Goal: Task Accomplishment & Management: Use online tool/utility

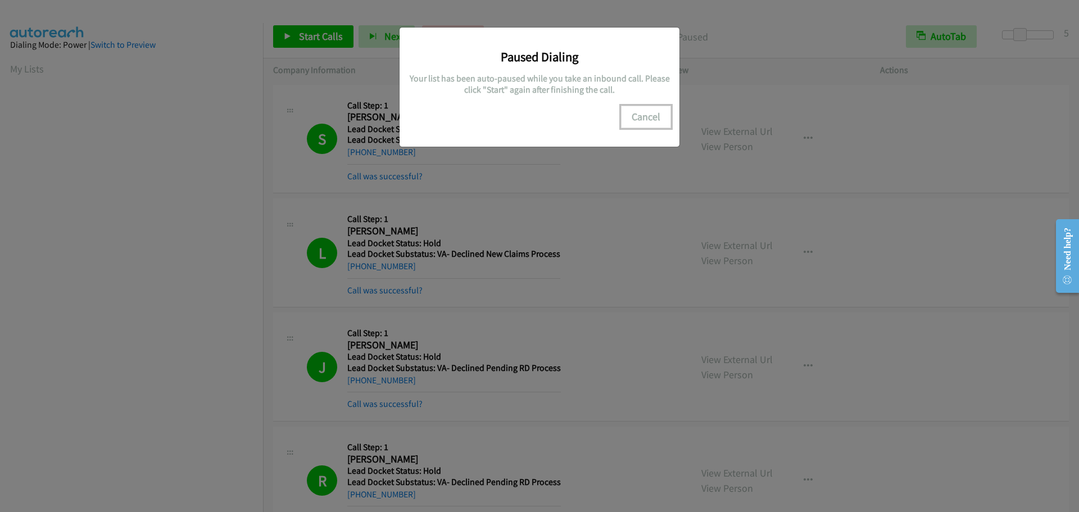
scroll to position [119, 0]
click at [650, 114] on button "Cancel" at bounding box center [646, 117] width 50 height 22
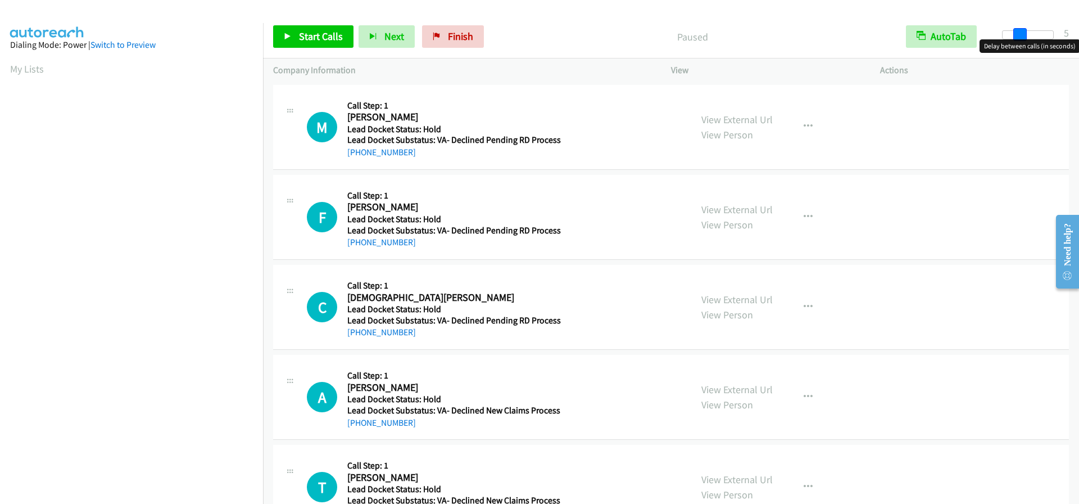
drag, startPoint x: 1004, startPoint y: 37, endPoint x: 1020, endPoint y: 36, distance: 16.3
click at [1020, 36] on span at bounding box center [1019, 34] width 13 height 13
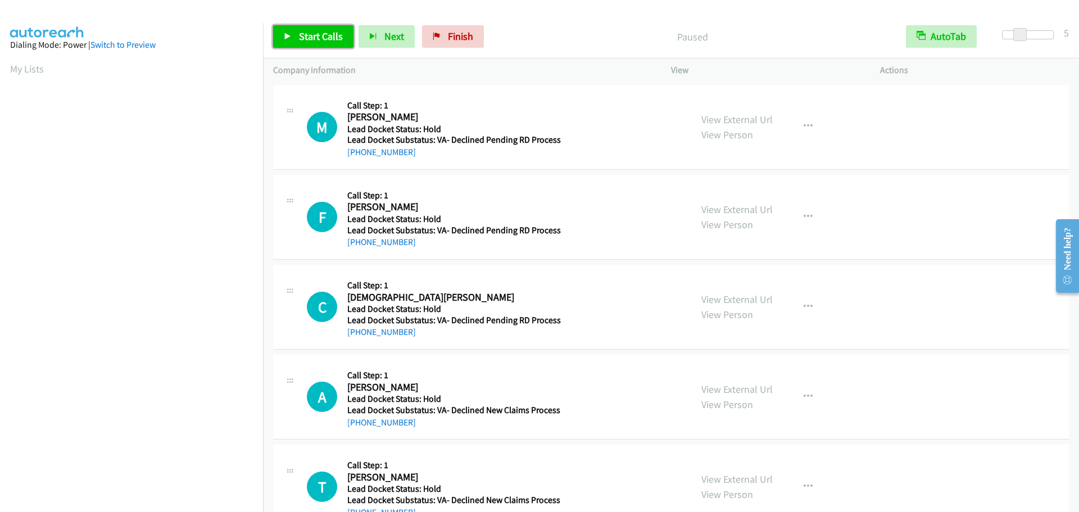
click at [301, 33] on span "Start Calls" at bounding box center [321, 36] width 44 height 13
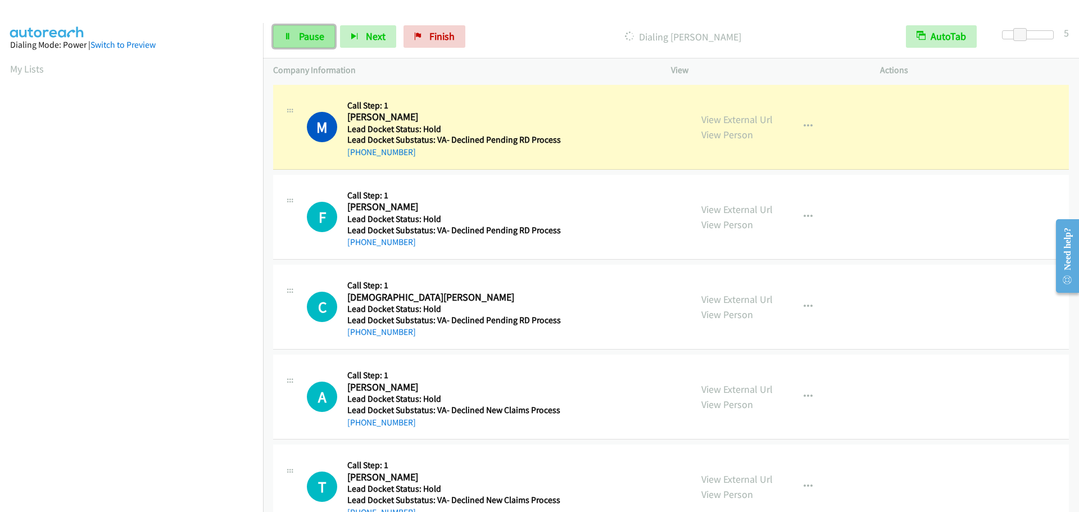
click at [302, 32] on span "Pause" at bounding box center [311, 36] width 25 height 13
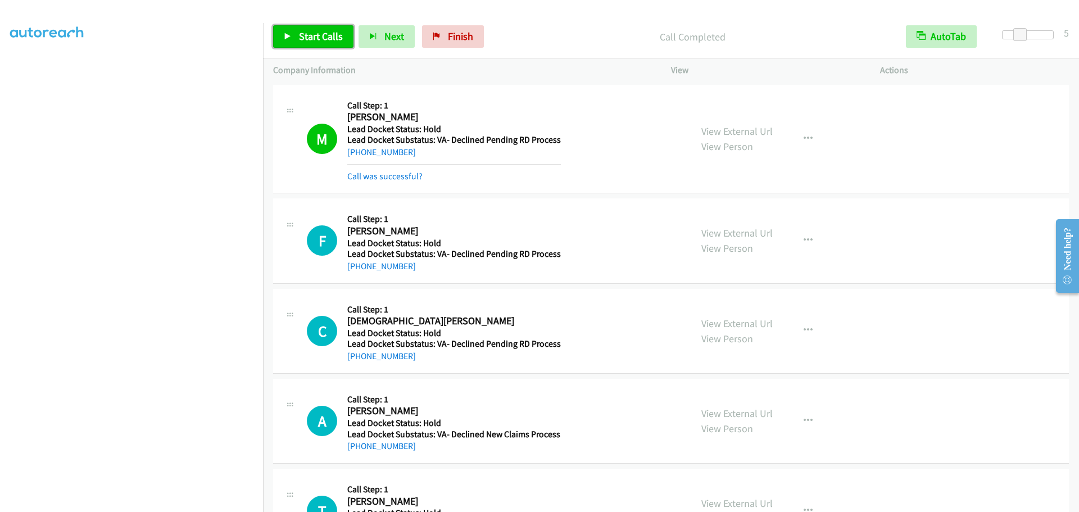
click at [321, 37] on span "Start Calls" at bounding box center [321, 36] width 44 height 13
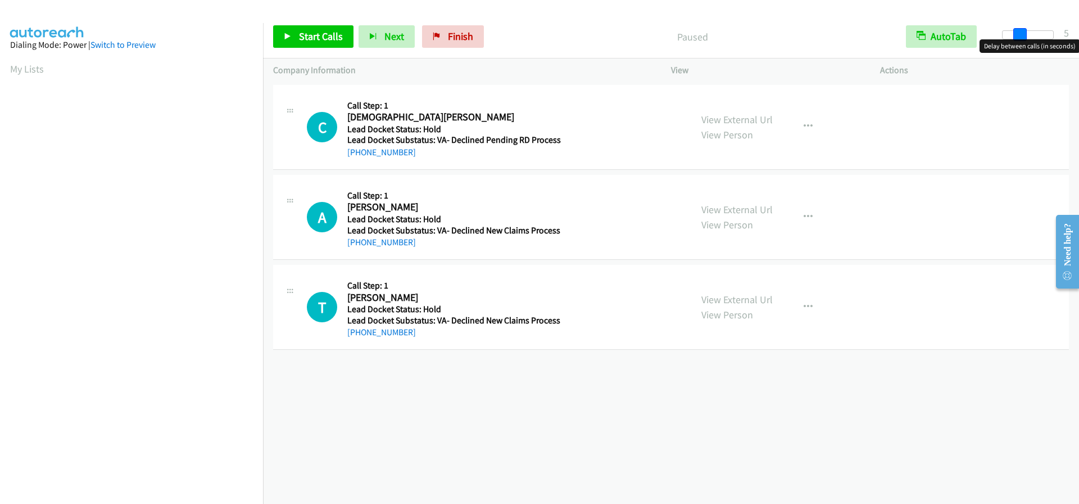
drag, startPoint x: 1002, startPoint y: 37, endPoint x: 1019, endPoint y: 36, distance: 17.4
click at [1019, 36] on span at bounding box center [1019, 34] width 13 height 13
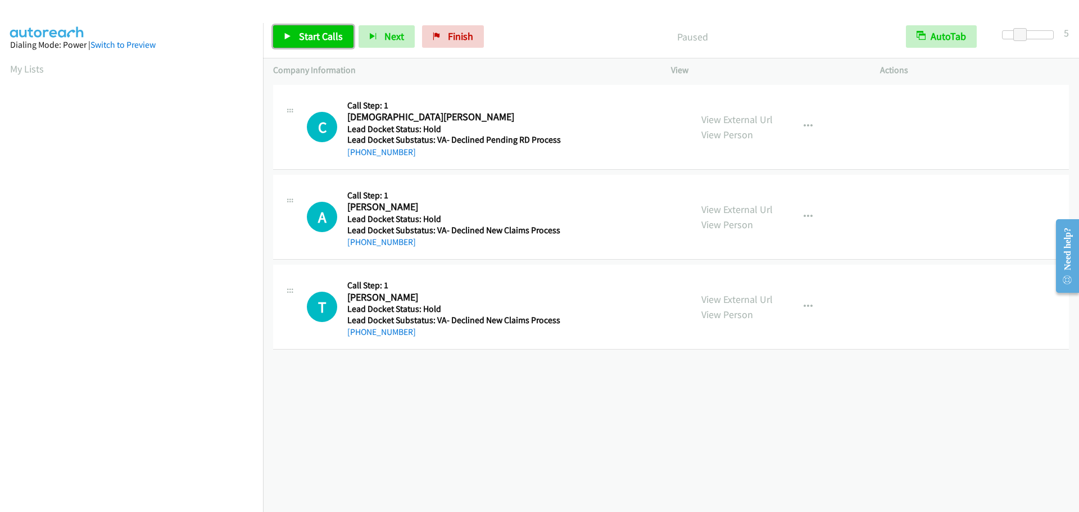
click at [311, 37] on span "Start Calls" at bounding box center [321, 36] width 44 height 13
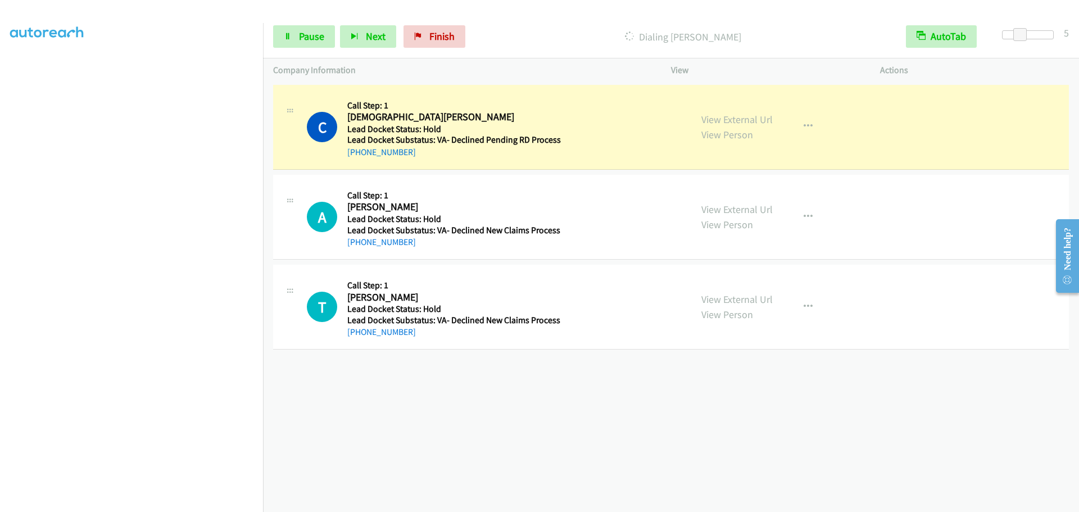
scroll to position [118, 0]
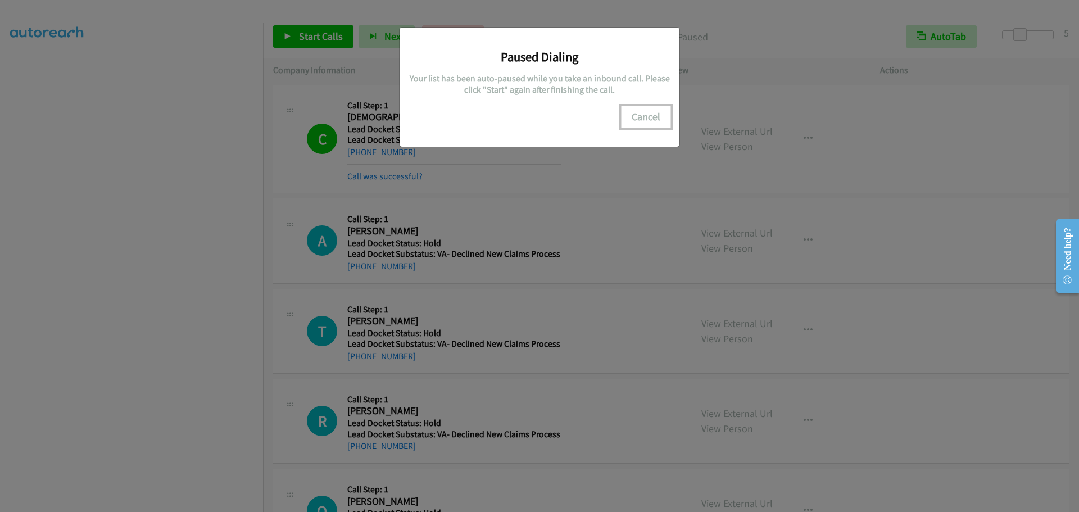
click at [649, 116] on button "Cancel" at bounding box center [646, 117] width 50 height 22
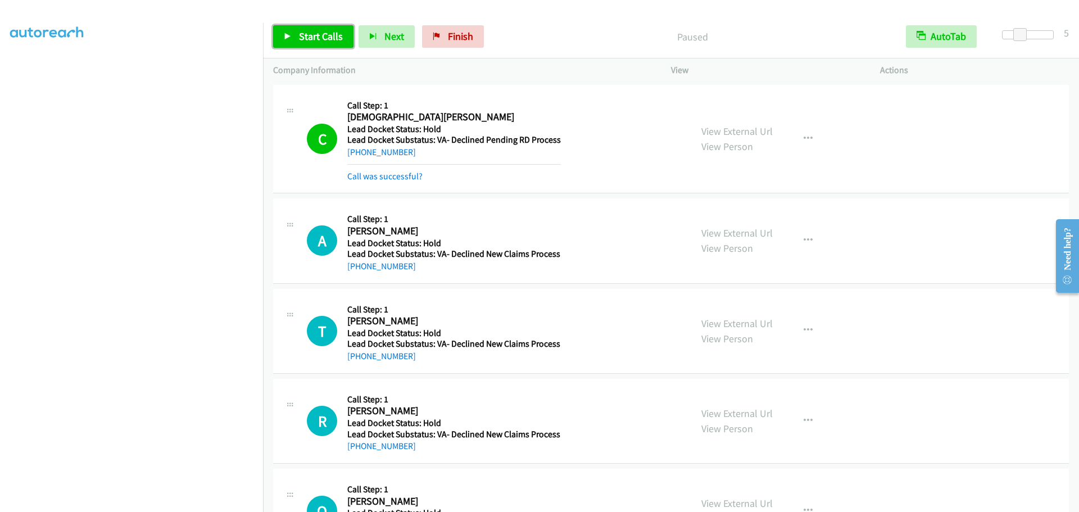
click at [316, 39] on span "Start Calls" at bounding box center [321, 36] width 44 height 13
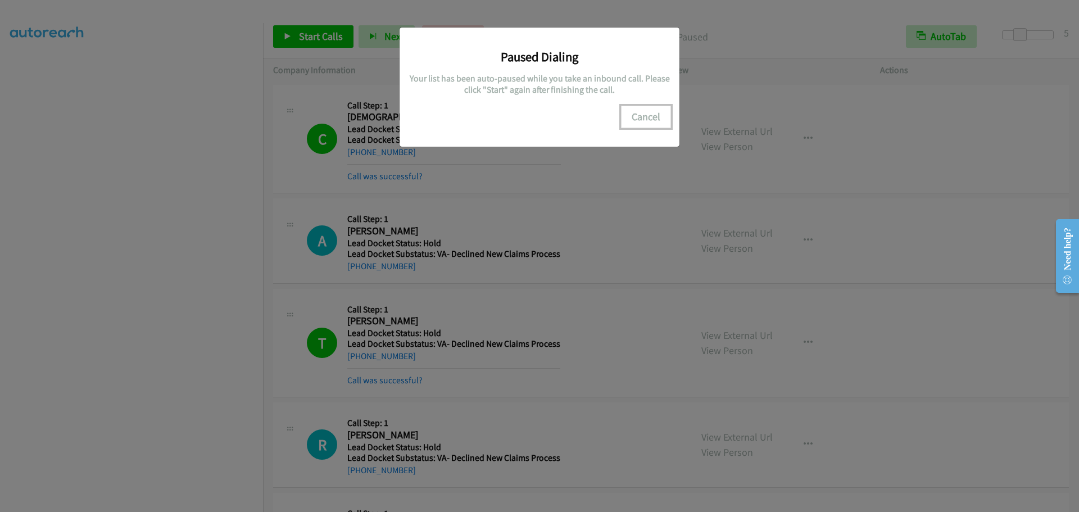
click at [654, 116] on button "Cancel" at bounding box center [646, 117] width 50 height 22
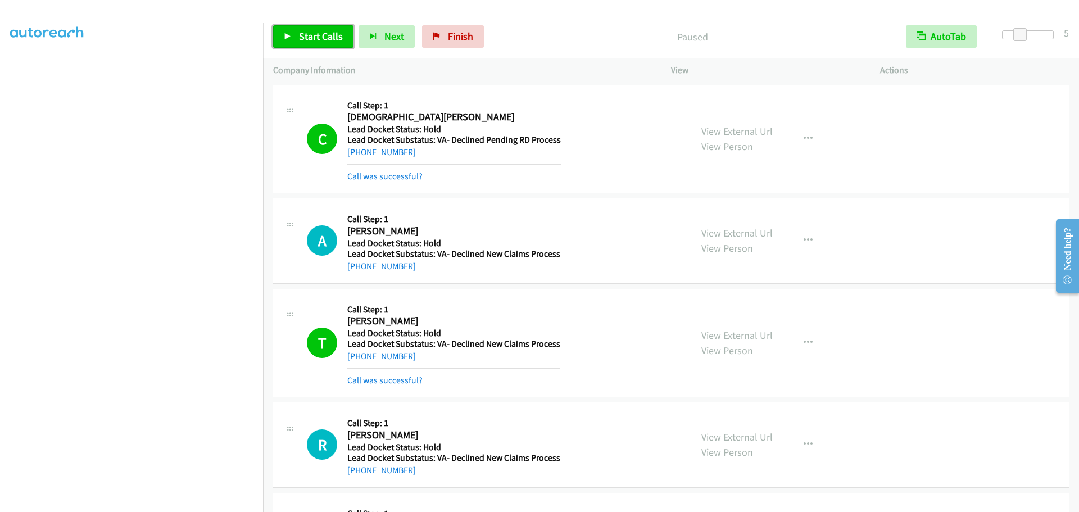
click at [324, 39] on span "Start Calls" at bounding box center [321, 36] width 44 height 13
